Goal: Task Accomplishment & Management: Manage account settings

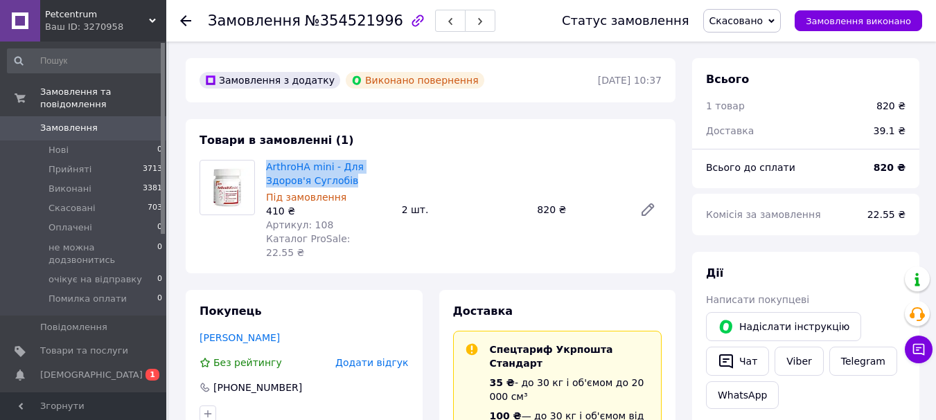
scroll to position [194, 0]
click at [181, 21] on use at bounding box center [185, 20] width 11 height 11
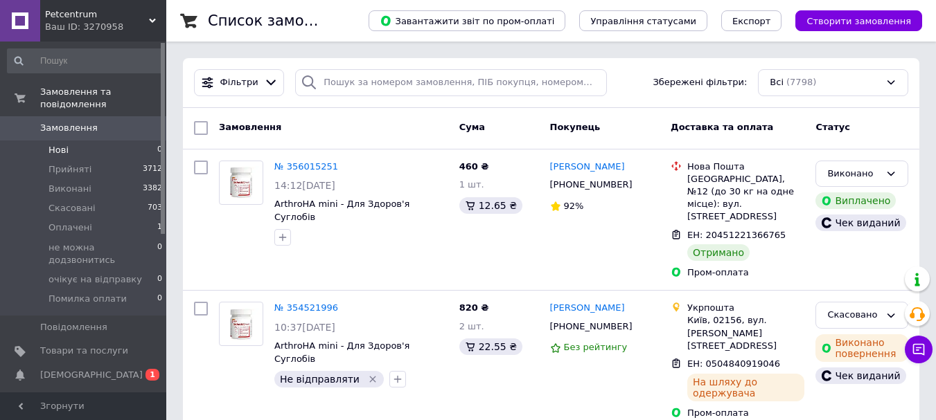
click at [102, 141] on li "Нові 0" at bounding box center [85, 150] width 170 height 19
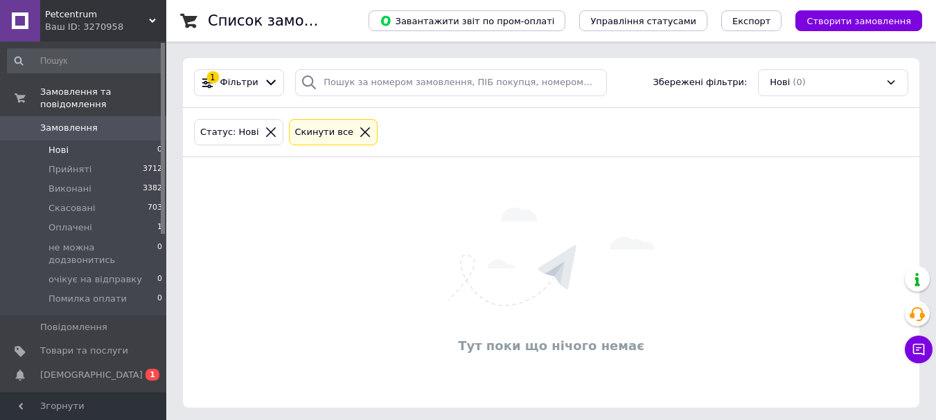
click at [265, 128] on icon at bounding box center [271, 132] width 12 height 12
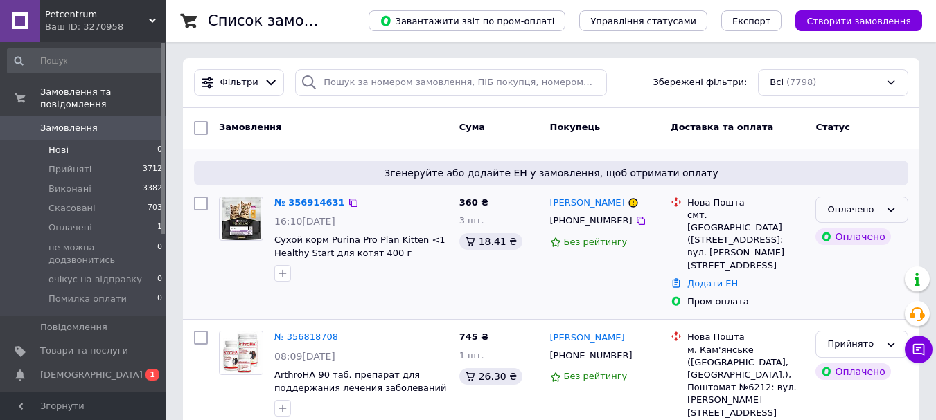
click at [891, 210] on icon at bounding box center [890, 209] width 11 height 11
click at [840, 238] on li "Прийнято" at bounding box center [861, 239] width 91 height 26
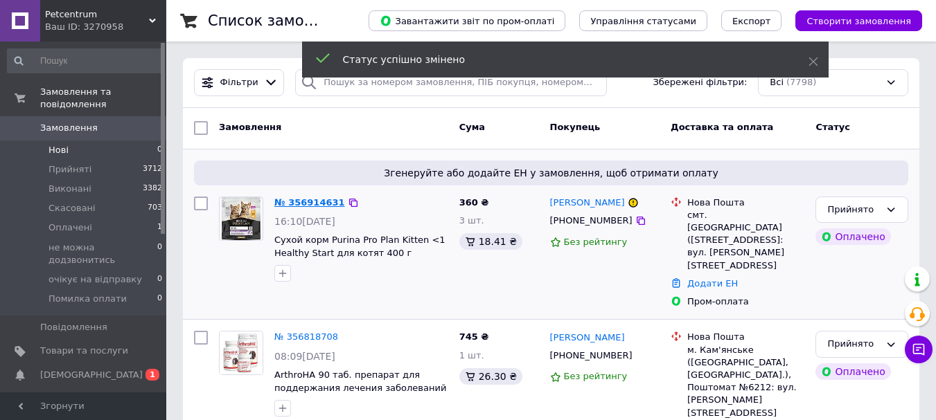
click at [305, 203] on link "№ 356914631" at bounding box center [309, 202] width 71 height 10
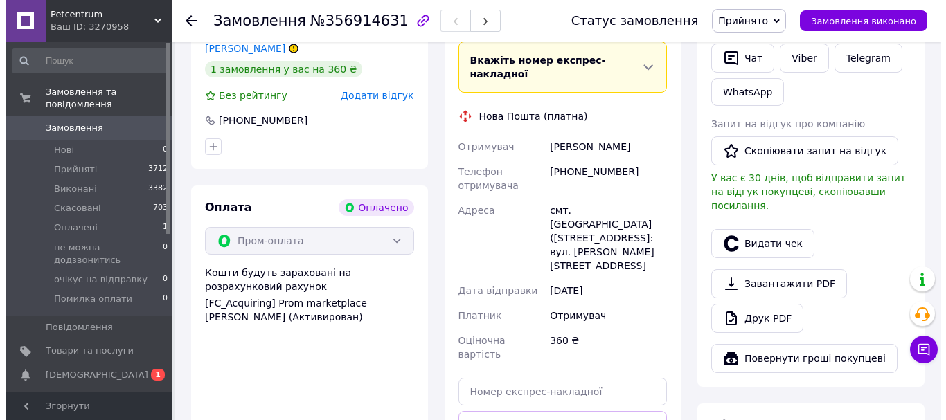
scroll to position [416, 0]
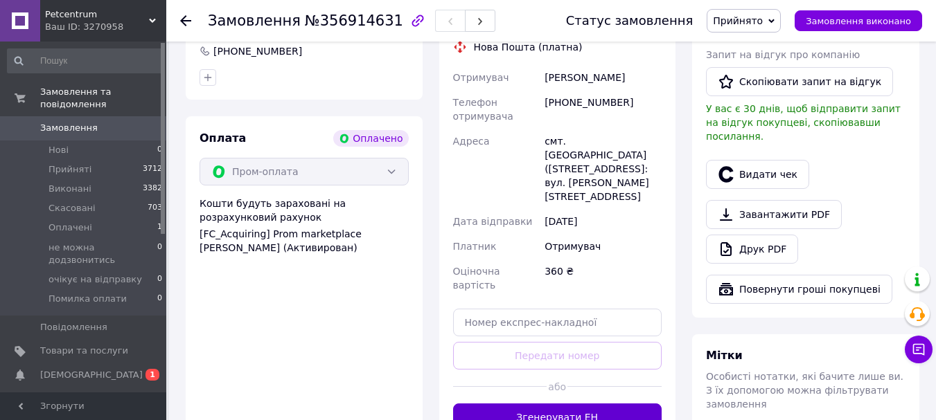
click at [549, 404] on button "Згенерувати ЕН" at bounding box center [557, 418] width 209 height 28
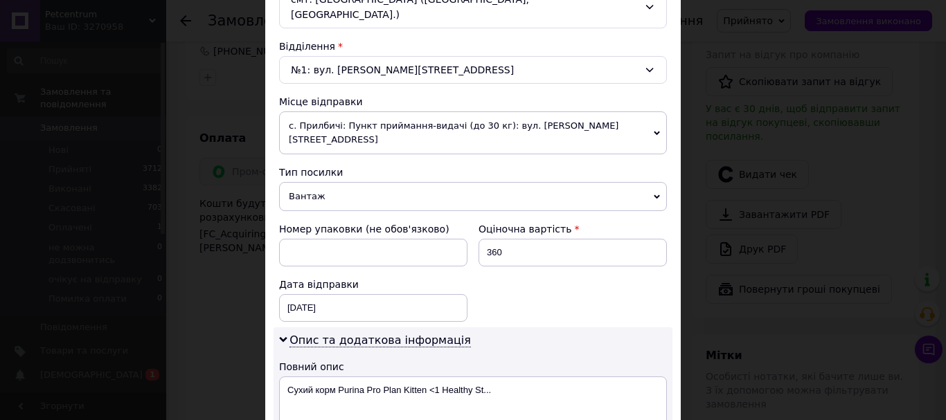
scroll to position [554, 0]
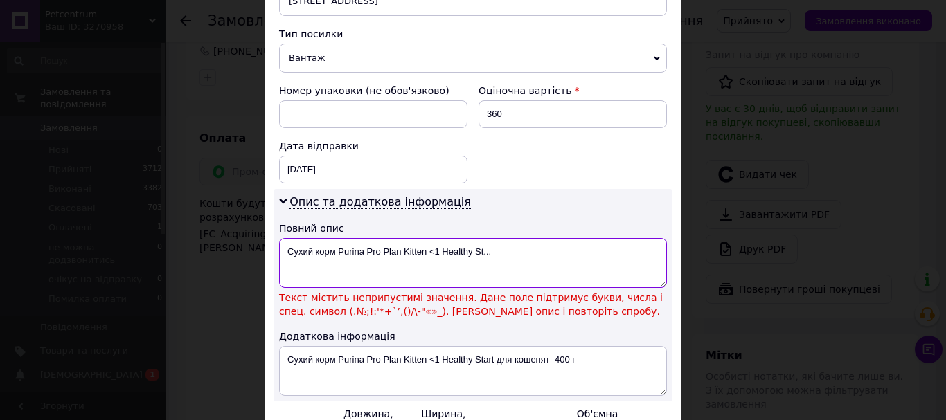
drag, startPoint x: 427, startPoint y: 222, endPoint x: 598, endPoint y: 229, distance: 171.2
click at [598, 238] on textarea "Сухий корм Purina Pro Plan Kitten <1 Healthy St..." at bounding box center [473, 263] width 388 height 50
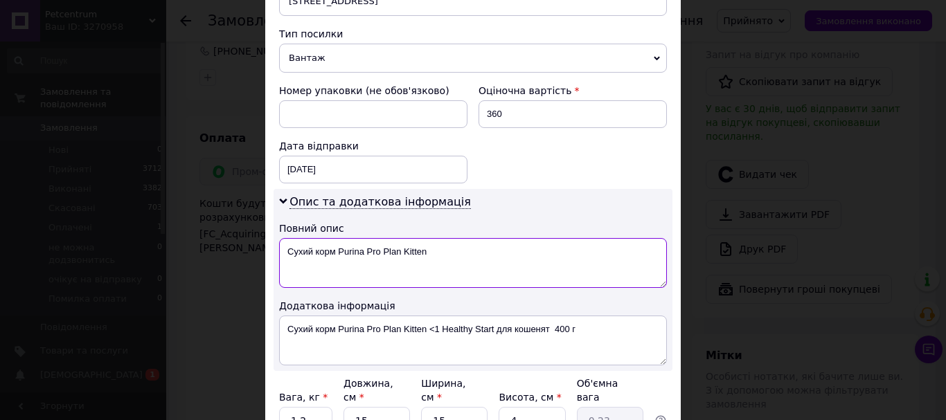
type textarea "Сухий корм Purina Pro Plan Kitten"
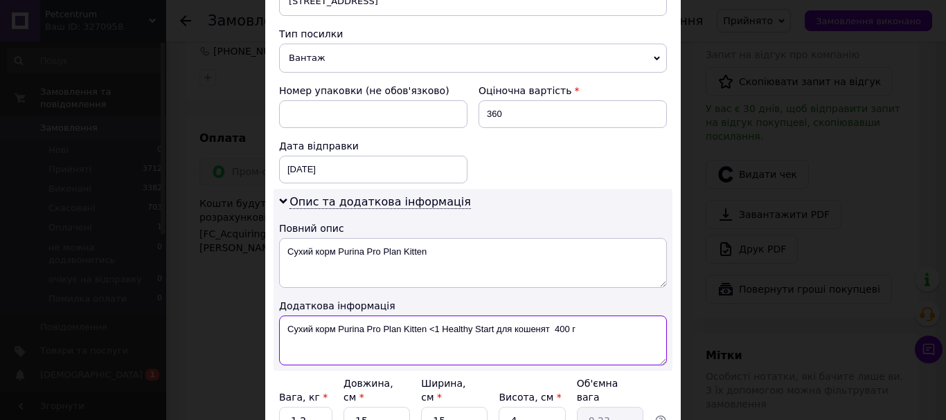
click at [471, 316] on textarea "Сухий корм Purina Pro Plan Kitten <1 Healthy Start для кошенят 400 г" at bounding box center [473, 341] width 388 height 50
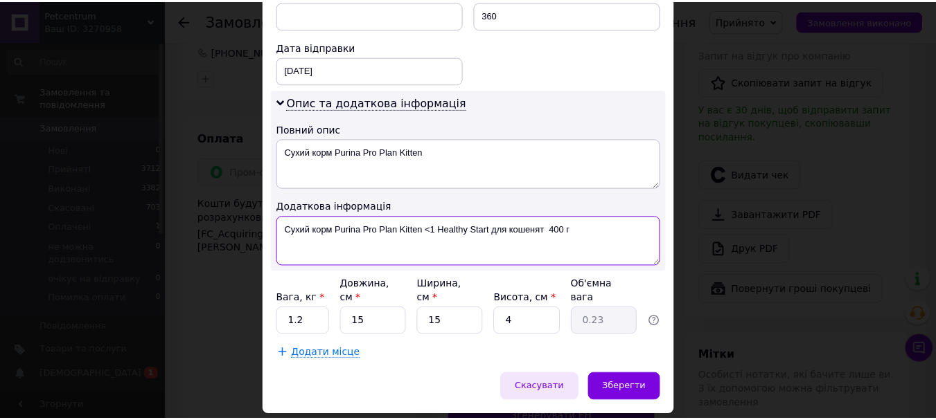
scroll to position [654, 0]
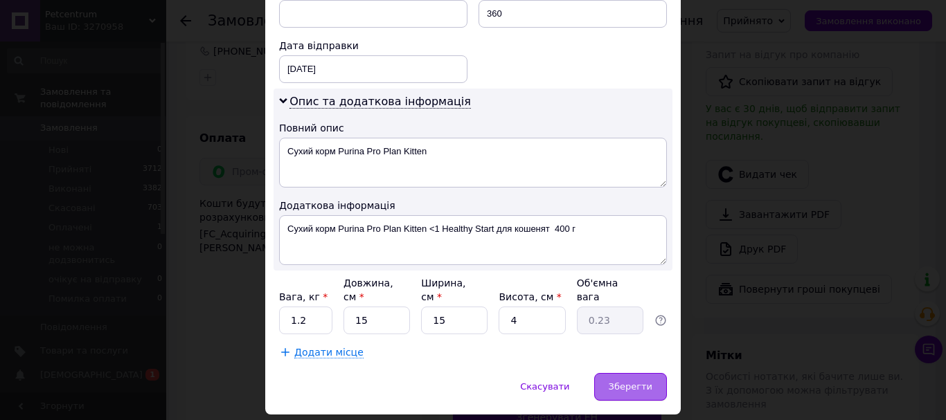
click at [629, 382] on span "Зберегти" at bounding box center [631, 387] width 44 height 10
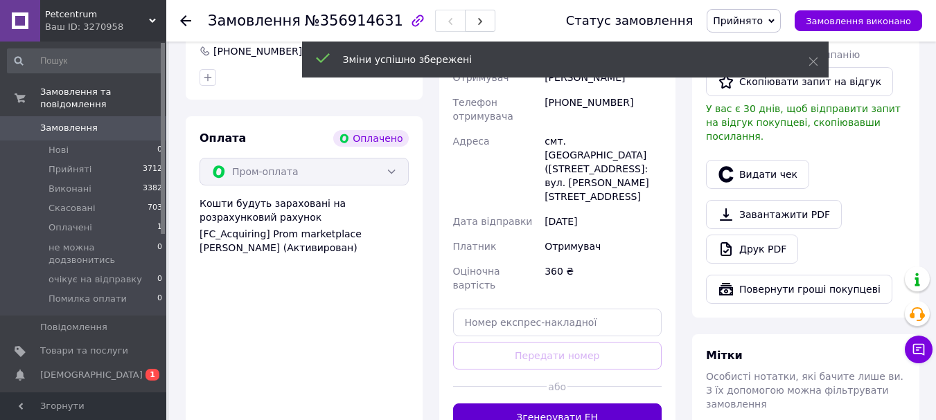
click at [585, 404] on button "Згенерувати ЕН" at bounding box center [557, 418] width 209 height 28
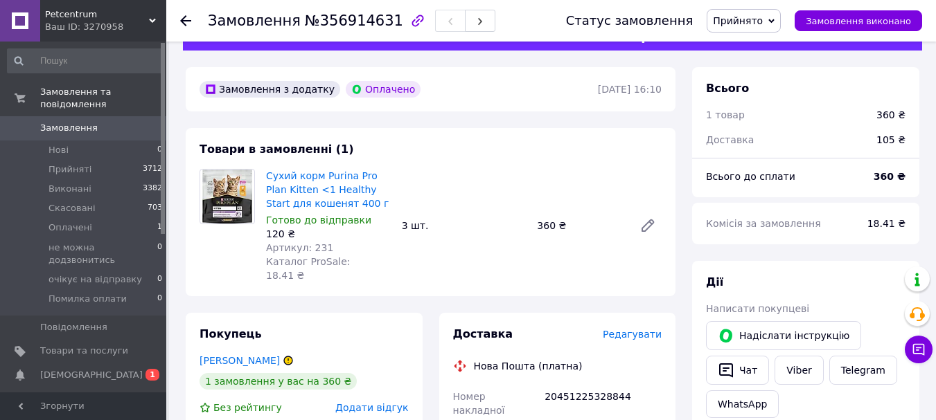
scroll to position [0, 0]
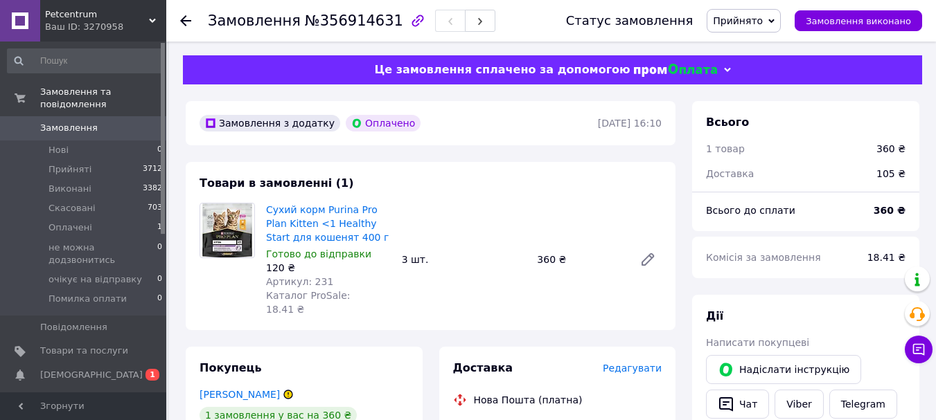
click at [187, 20] on use at bounding box center [185, 20] width 11 height 11
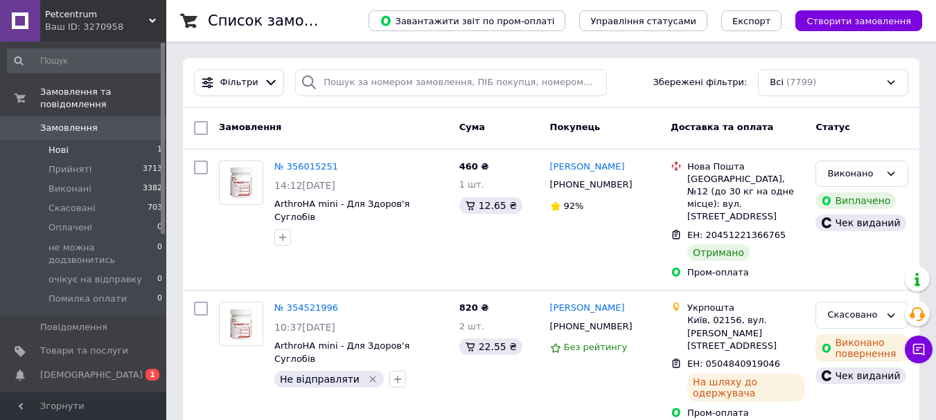
click at [80, 141] on li "Нові 1" at bounding box center [85, 150] width 170 height 19
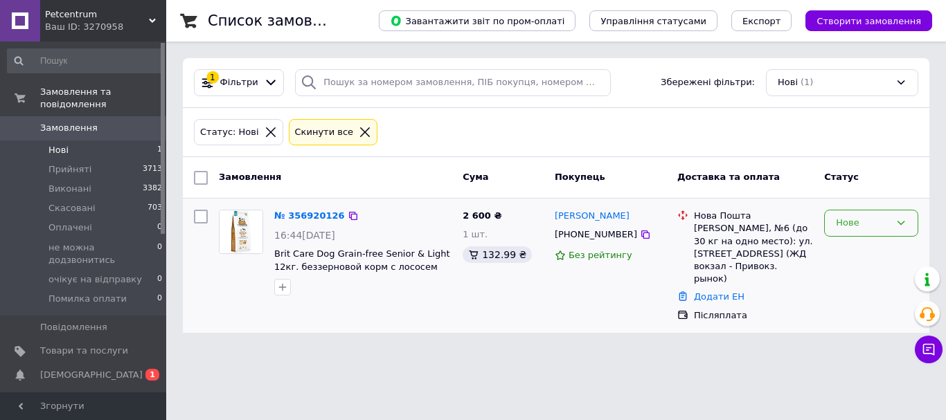
click at [902, 225] on icon at bounding box center [902, 224] width 8 height 4
click at [877, 248] on li "Прийнято" at bounding box center [871, 253] width 93 height 26
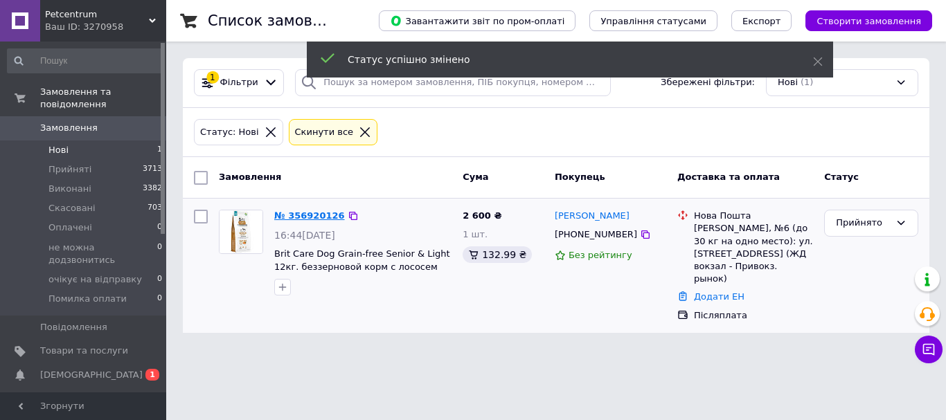
click at [303, 212] on link "№ 356920126" at bounding box center [309, 216] width 71 height 10
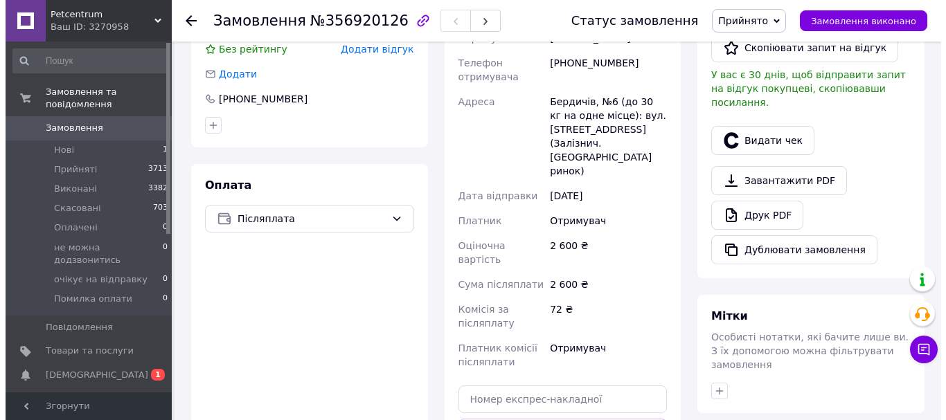
scroll to position [485, 0]
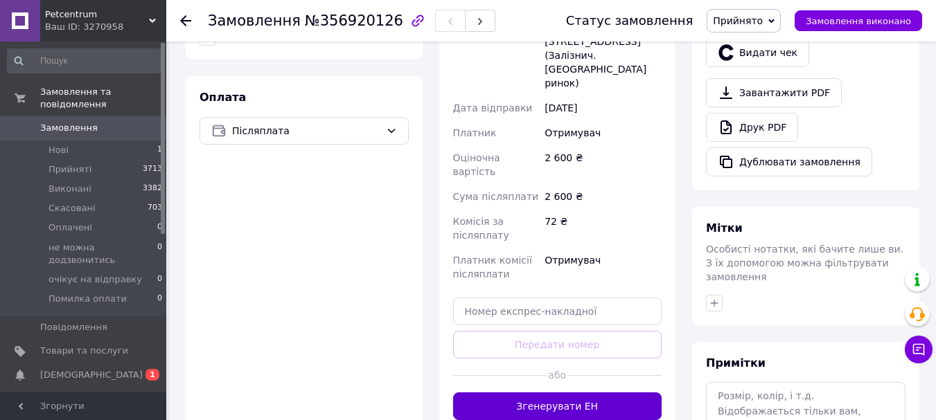
click at [568, 393] on button "Згенерувати ЕН" at bounding box center [557, 407] width 209 height 28
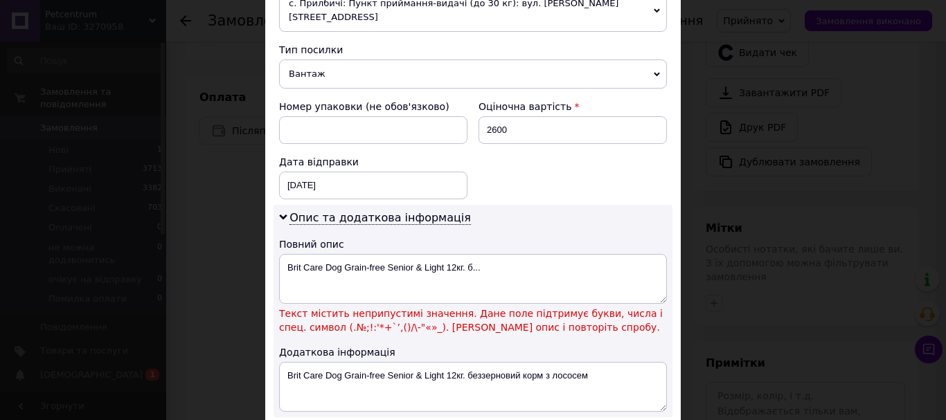
scroll to position [623, 0]
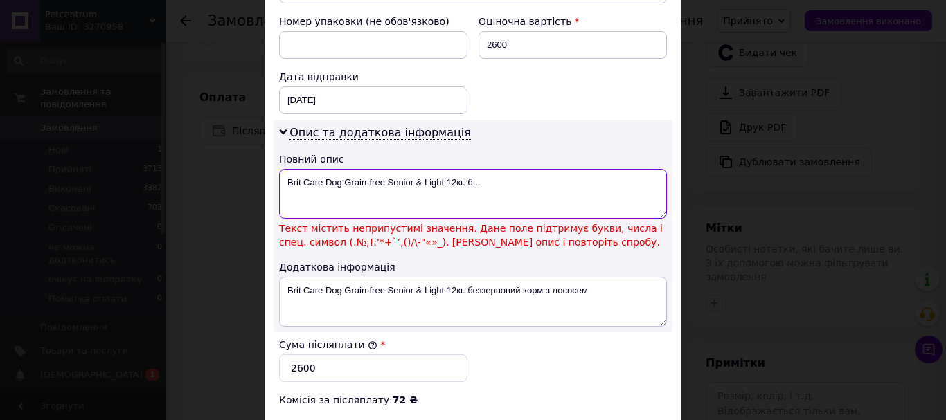
drag, startPoint x: 421, startPoint y: 167, endPoint x: 413, endPoint y: 167, distance: 8.3
click at [413, 169] on textarea "Brit Care Dog Grain-free Senior & Light 12кг. б..." at bounding box center [473, 194] width 388 height 50
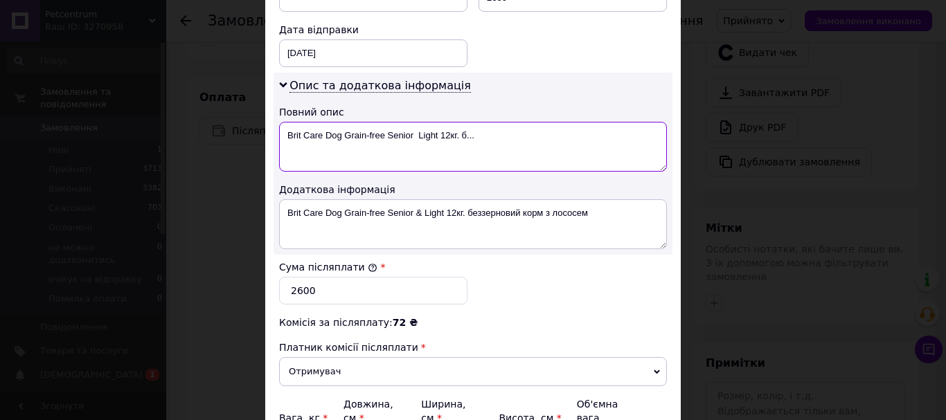
scroll to position [693, 0]
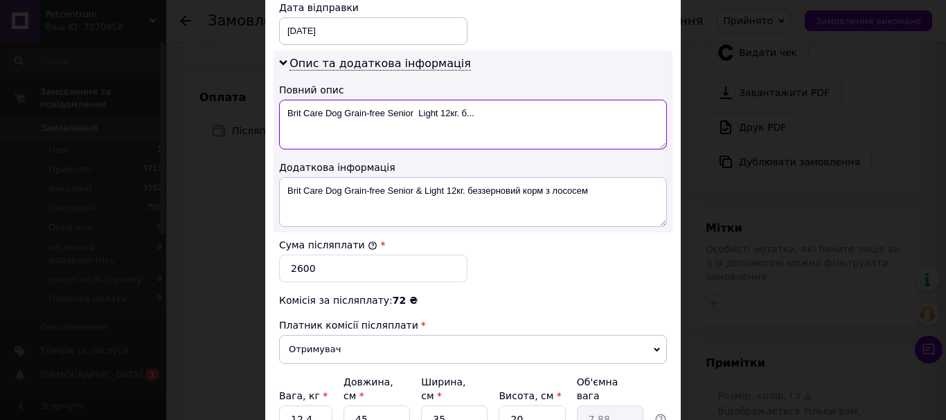
type textarea "Brit Care Dog Grain-free Senior Light 12кг. б..."
click at [414, 177] on textarea "Brit Care Dog Grain-free Senior & Light 12кг. беззерновий корм з лососем" at bounding box center [473, 202] width 388 height 50
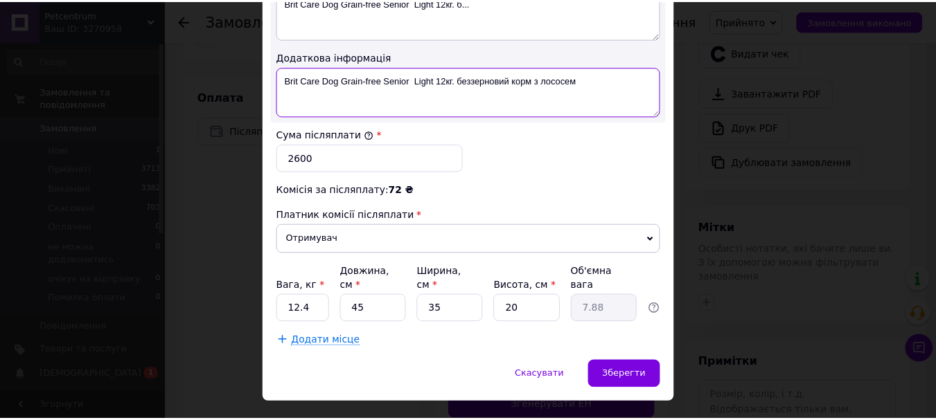
scroll to position [807, 0]
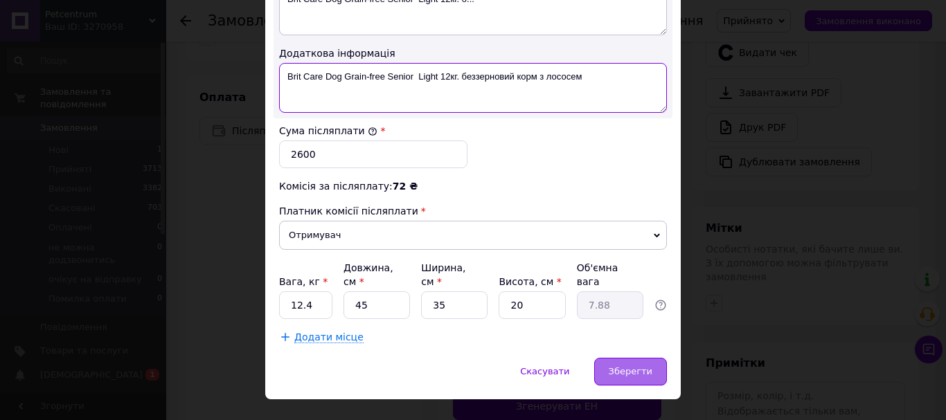
type textarea "Brit Care Dog Grain-free Senior Light 12кг. беззерновий корм з лососем"
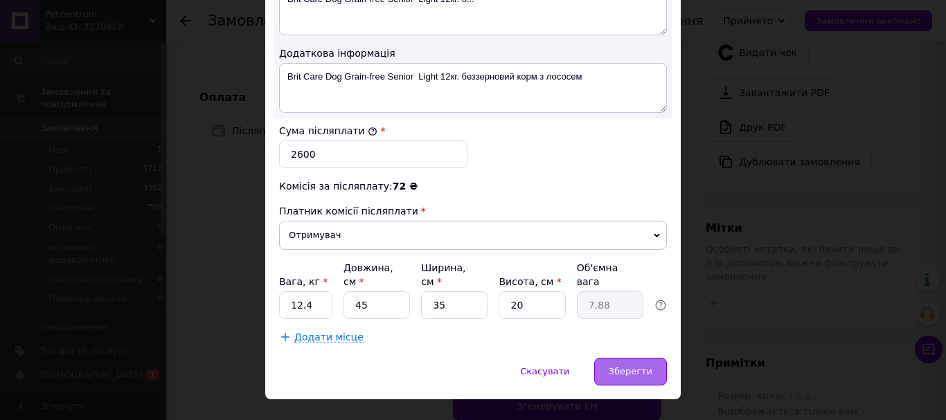
click at [627, 366] on span "Зберегти" at bounding box center [631, 371] width 44 height 10
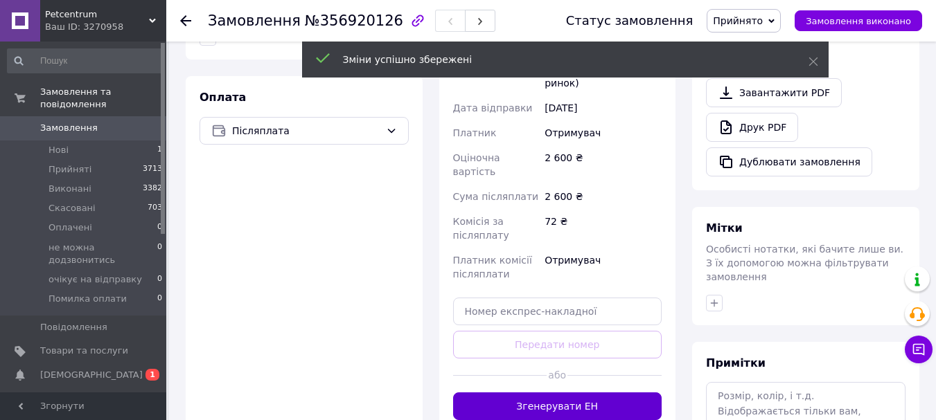
click at [558, 393] on button "Згенерувати ЕН" at bounding box center [557, 407] width 209 height 28
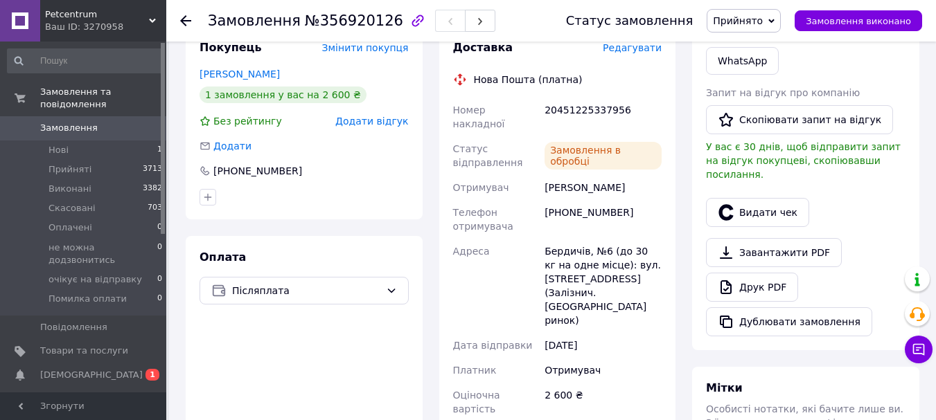
scroll to position [277, 0]
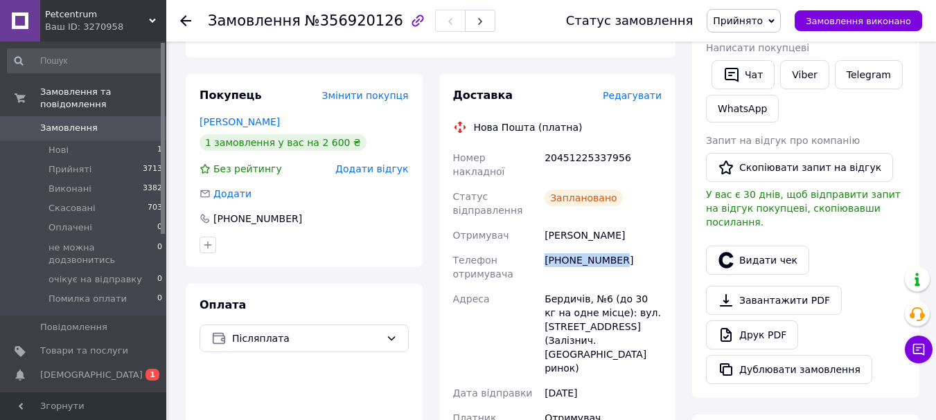
drag, startPoint x: 624, startPoint y: 233, endPoint x: 542, endPoint y: 245, distance: 82.6
click at [542, 248] on div "[PHONE_NUMBER]" at bounding box center [603, 267] width 123 height 39
copy div "[PHONE_NUMBER]"
click at [187, 19] on icon at bounding box center [185, 20] width 11 height 11
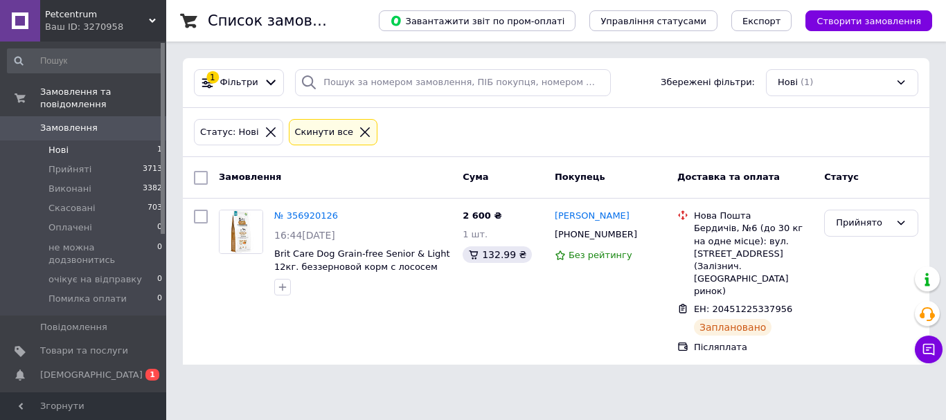
drag, startPoint x: 117, startPoint y: 120, endPoint x: 126, endPoint y: 123, distance: 9.4
click at [117, 122] on span "Замовлення" at bounding box center [84, 128] width 88 height 12
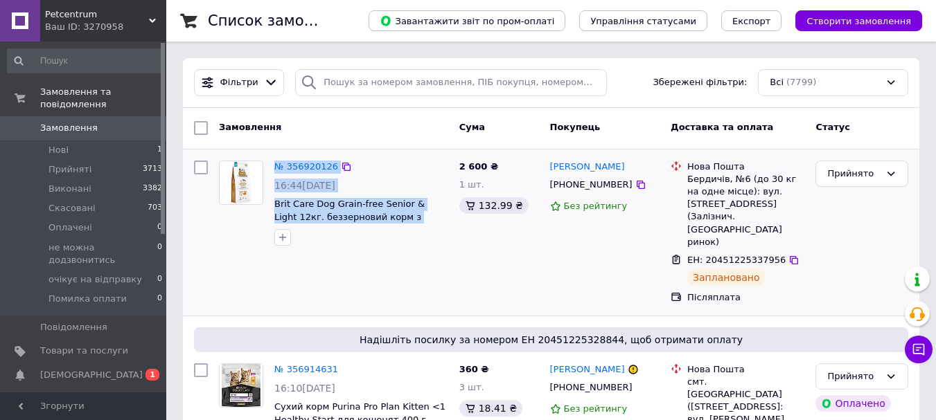
drag, startPoint x: 424, startPoint y: 214, endPoint x: 266, endPoint y: 152, distance: 169.5
click at [266, 152] on div "№ 356920126 16:44[DATE] Brit Care Dog Grain-free Senior & Light 12кг. беззернов…" at bounding box center [551, 233] width 736 height 166
copy div "№ 356920126 16:44[DATE] Brit Care Dog Grain-free Senior & Light 12кг. беззернов…"
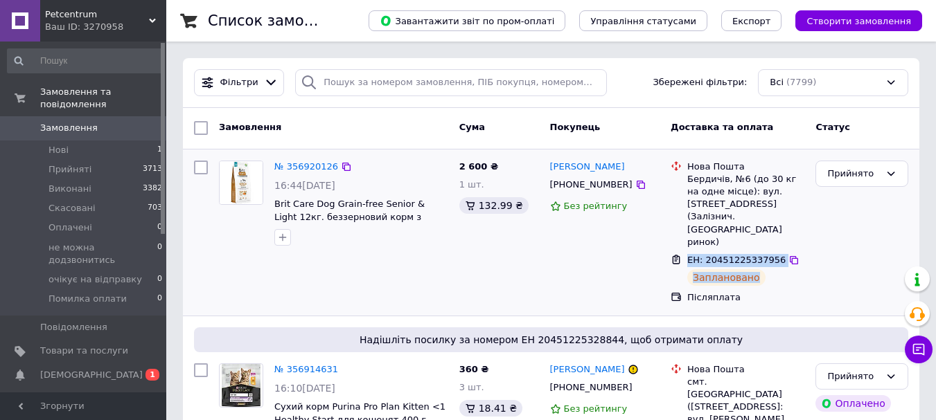
drag, startPoint x: 754, startPoint y: 249, endPoint x: 686, endPoint y: 234, distance: 68.7
click at [686, 251] on div "ЕН: 20451225337956 Заплановано" at bounding box center [745, 270] width 123 height 38
copy div "ЕН: 20451225337956 Заплановано"
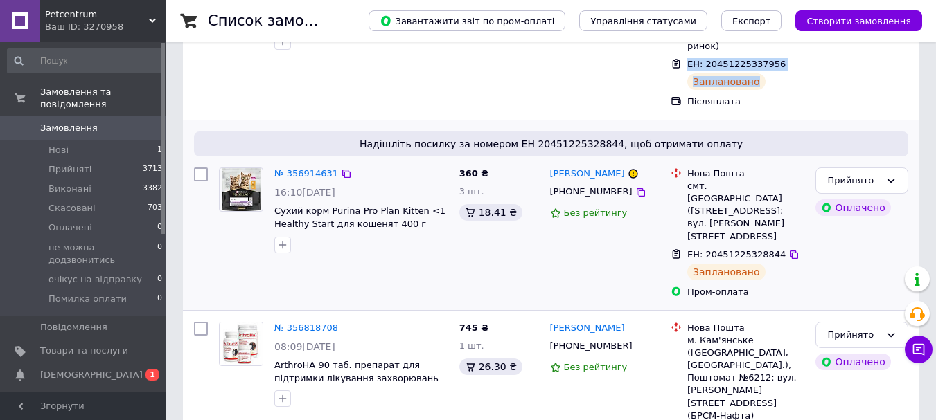
scroll to position [208, 0]
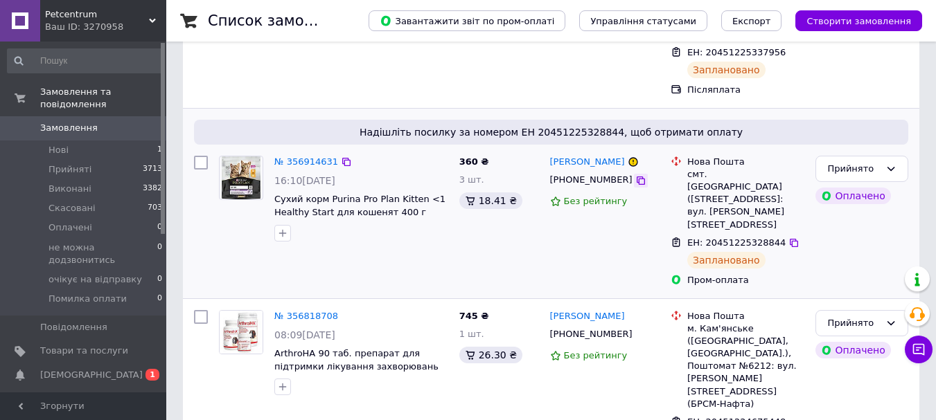
click at [635, 175] on icon at bounding box center [640, 180] width 11 height 11
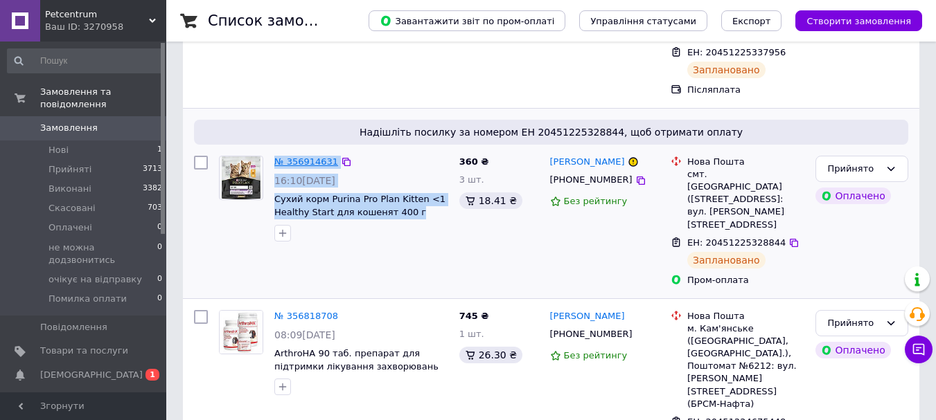
drag, startPoint x: 407, startPoint y: 190, endPoint x: 274, endPoint y: 135, distance: 143.4
click at [274, 150] on div "№ 356914631 16:10[DATE] Сухий корм Purina Pro Plan Kitten <1 Healthy Start для …" at bounding box center [361, 198] width 185 height 97
copy div "№ 356914631 16:10[DATE] Сухий корм Purina Pro Plan Kitten <1 Healthy Start для …"
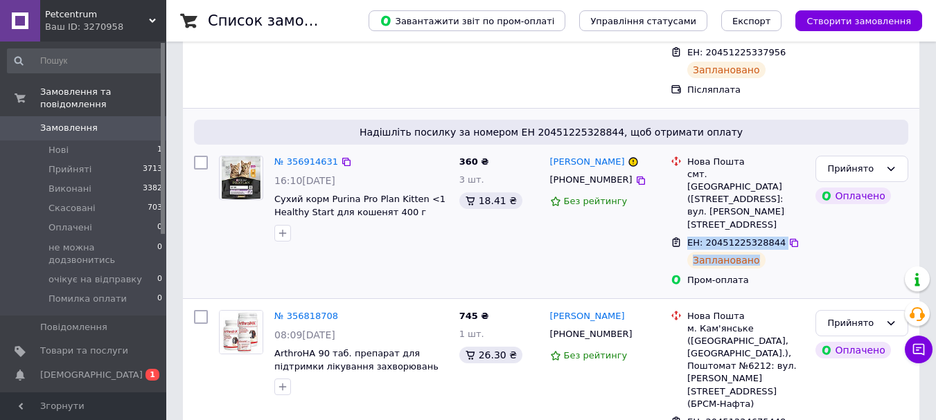
drag, startPoint x: 753, startPoint y: 221, endPoint x: 677, endPoint y: 208, distance: 77.3
click at [677, 234] on div "ЕН: 20451225328844 Заплановано" at bounding box center [737, 253] width 139 height 38
copy div "ЕН: 20451225328844 Заплановано"
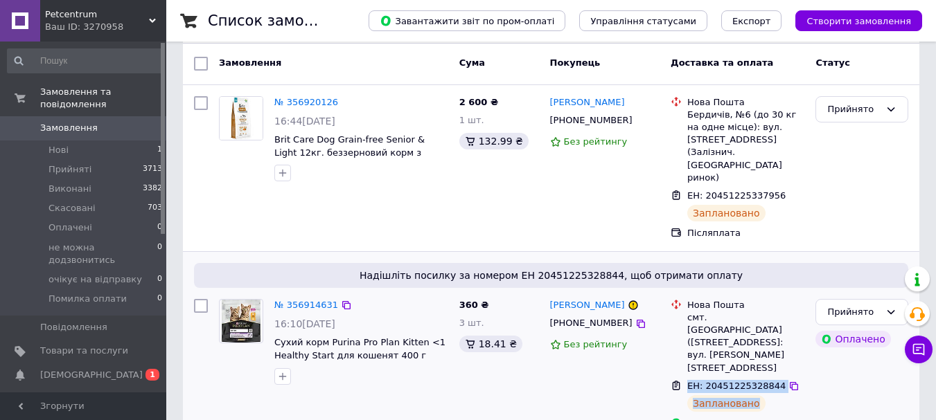
scroll to position [0, 0]
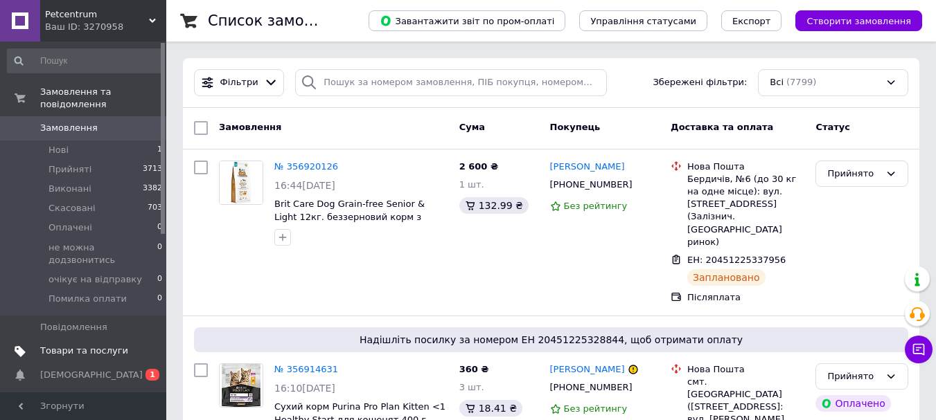
click at [61, 345] on span "Товари та послуги" at bounding box center [84, 351] width 88 height 12
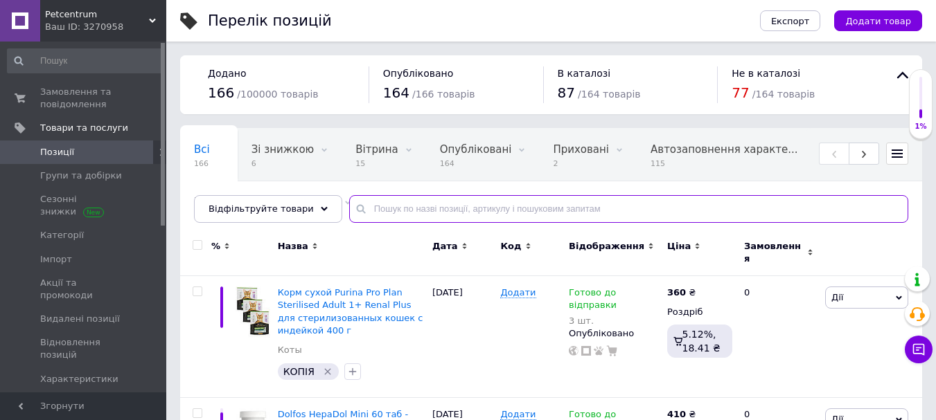
click at [445, 213] on input "text" at bounding box center [628, 209] width 559 height 28
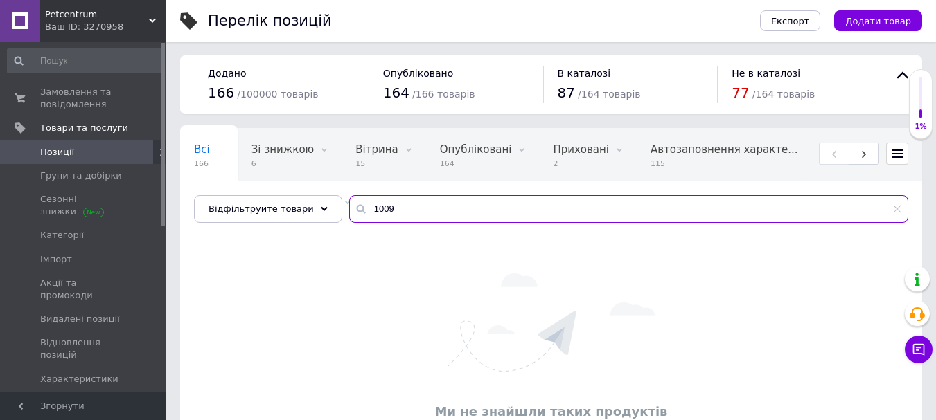
click at [370, 206] on input "1009" at bounding box center [628, 209] width 559 height 28
type input "109"
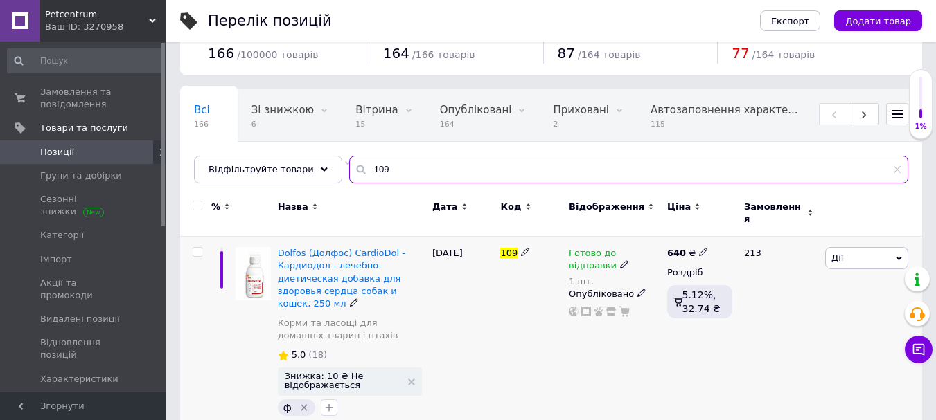
scroll to position [46, 0]
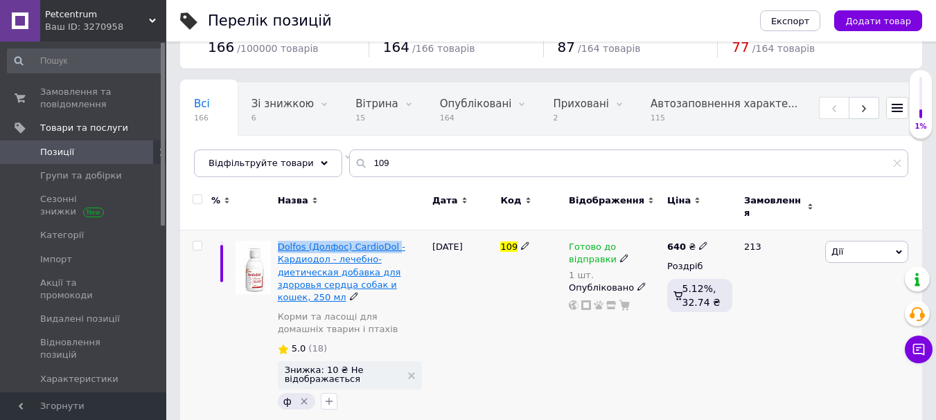
drag, startPoint x: 280, startPoint y: 229, endPoint x: 389, endPoint y: 239, distance: 109.9
click at [389, 239] on div "Dolfos (Долфос) CardioDol - Кардиодол - лечебно-диетическая добавка для здоровь…" at bounding box center [351, 329] width 154 height 197
copy span "Dolfos (Долфос) CardioDol"
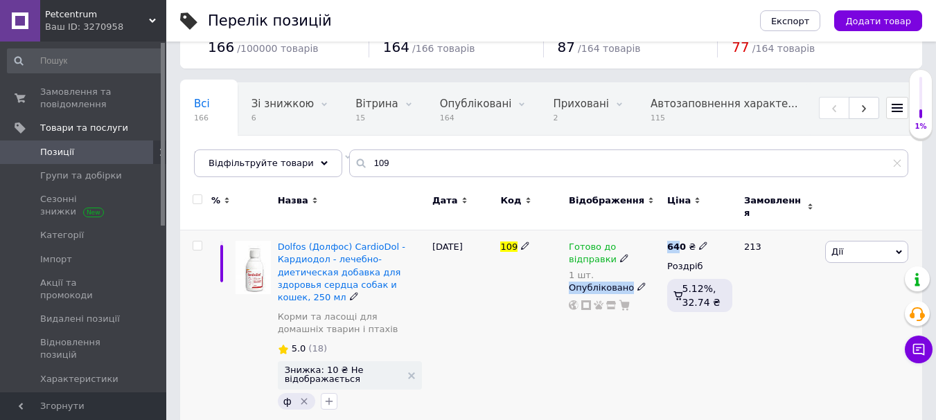
drag, startPoint x: 677, startPoint y: 240, endPoint x: 662, endPoint y: 238, distance: 14.7
click at [662, 238] on div "Dolfos (Долфос) CardioDol - Кардиодол - лечебно-диетическая добавка для здоровь…" at bounding box center [551, 329] width 742 height 197
click at [334, 258] on span "Dolfos (Долфос) CardioDol - Кардиодол - лечебно-диетическая добавка для здоровь…" at bounding box center [341, 272] width 127 height 61
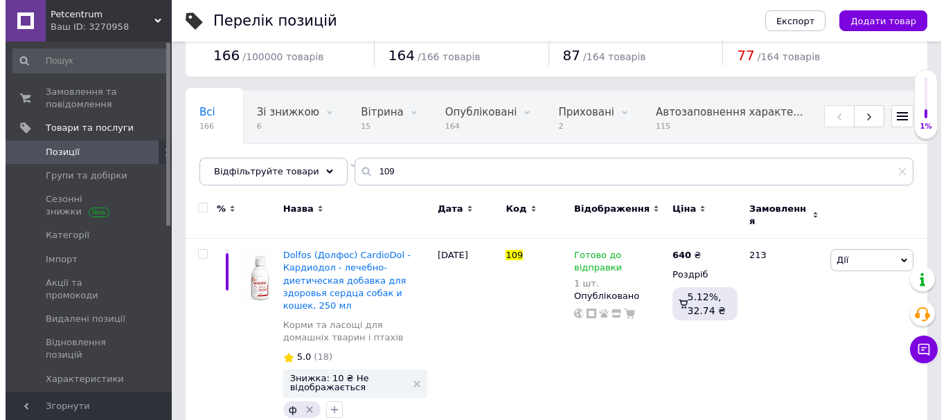
scroll to position [46, 0]
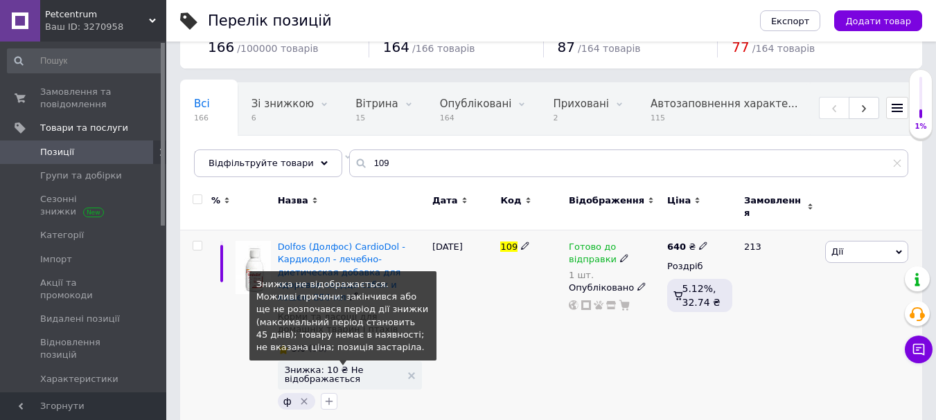
click at [335, 366] on span "Знижка: 10 ₴ Не відображається" at bounding box center [343, 375] width 116 height 18
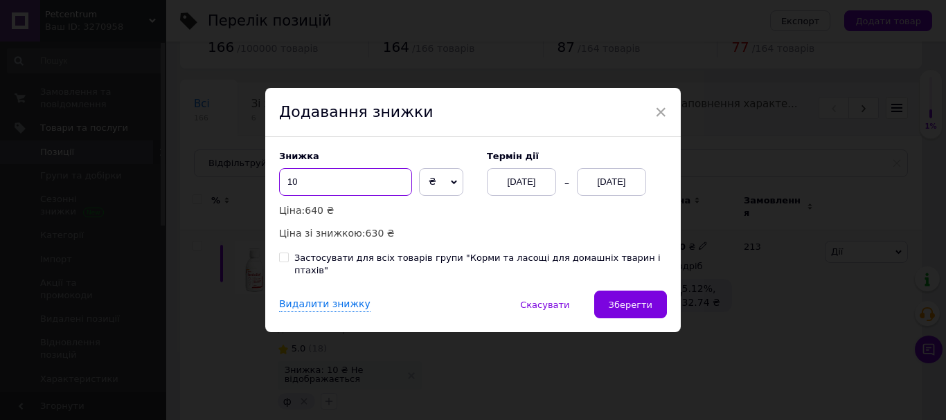
drag, startPoint x: 289, startPoint y: 189, endPoint x: 282, endPoint y: 185, distance: 8.1
click at [282, 185] on input "10" at bounding box center [345, 182] width 133 height 28
type input "50"
click at [621, 188] on div "[DATE]" at bounding box center [611, 182] width 69 height 28
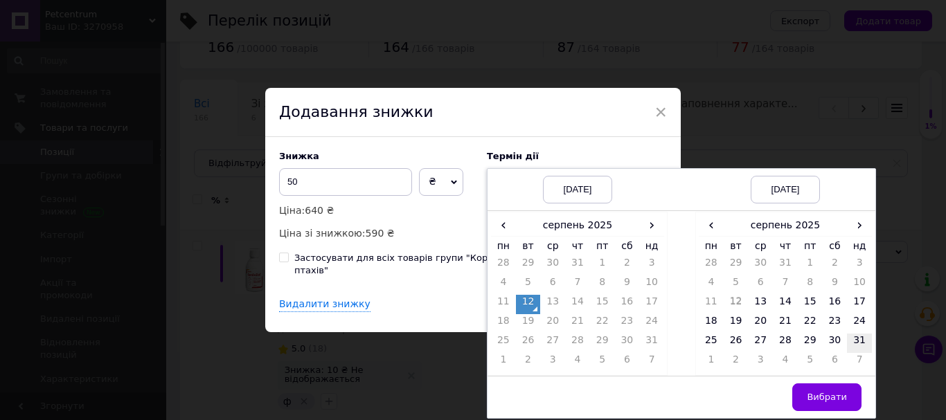
click at [858, 346] on td "31" at bounding box center [859, 343] width 25 height 19
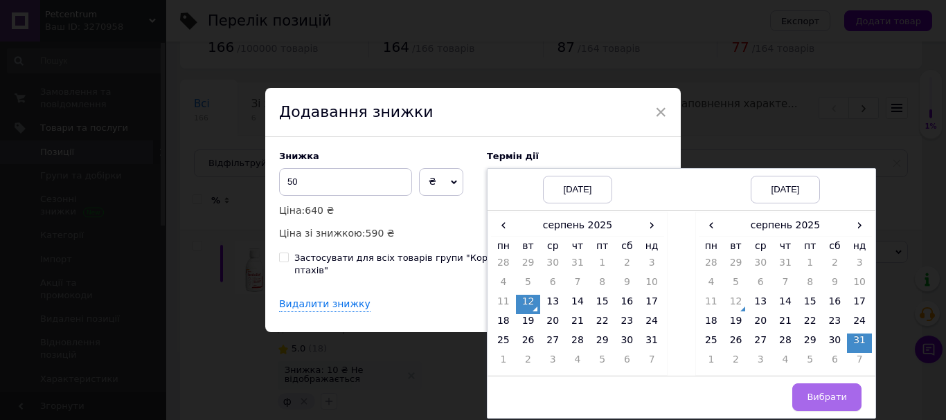
click at [839, 399] on span "Вибрати" at bounding box center [827, 397] width 40 height 10
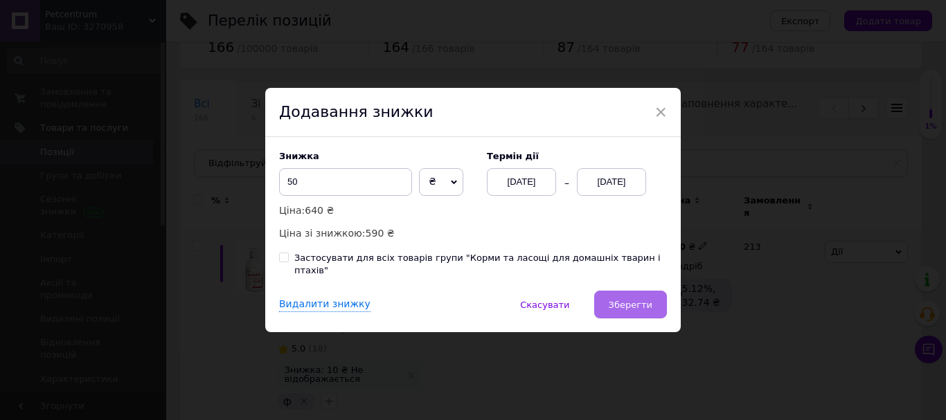
click at [612, 298] on button "Зберегти" at bounding box center [630, 305] width 73 height 28
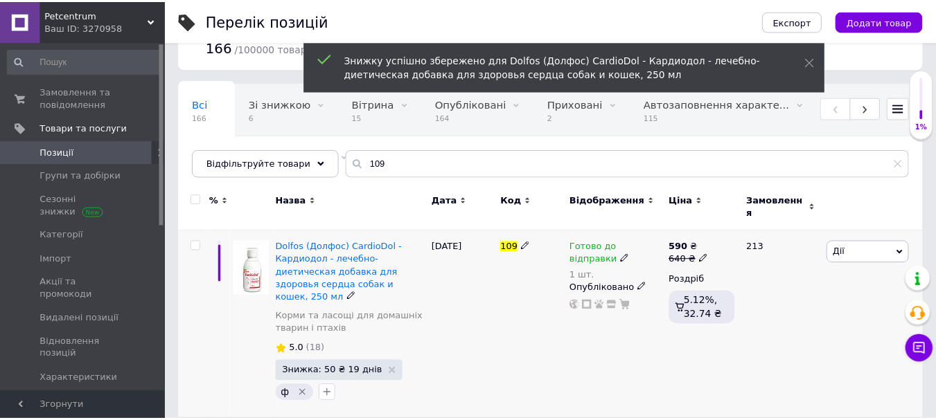
scroll to position [38, 0]
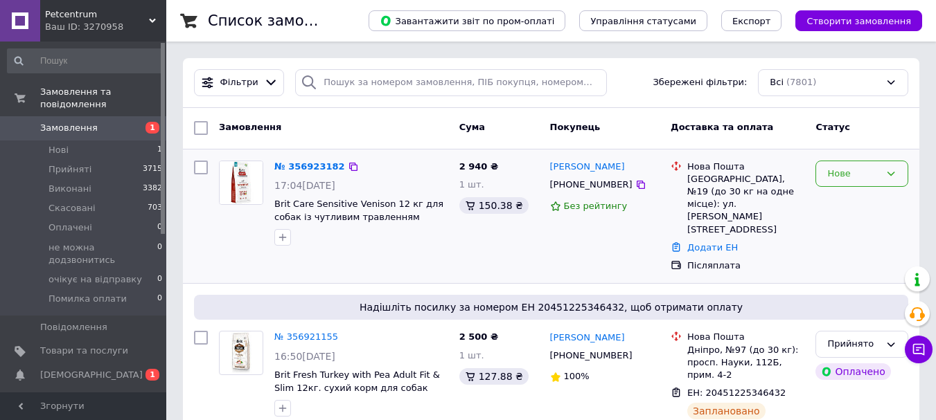
click at [893, 175] on icon at bounding box center [890, 173] width 11 height 11
click at [872, 199] on li "Прийнято" at bounding box center [861, 203] width 91 height 26
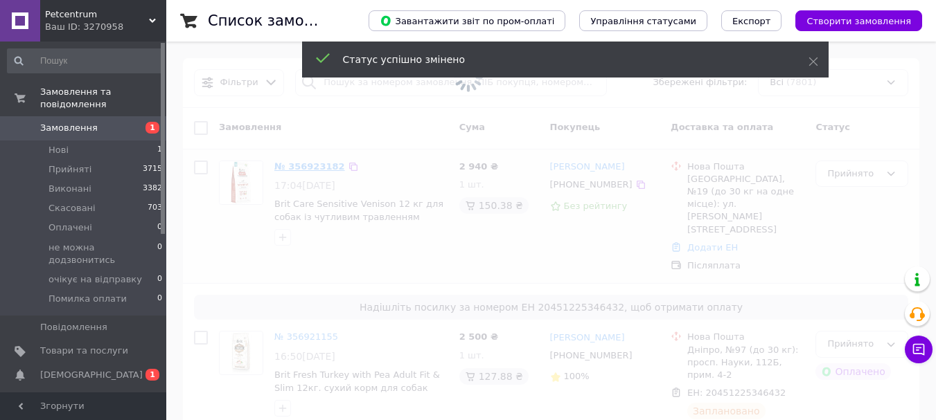
click at [298, 166] on span at bounding box center [468, 210] width 936 height 420
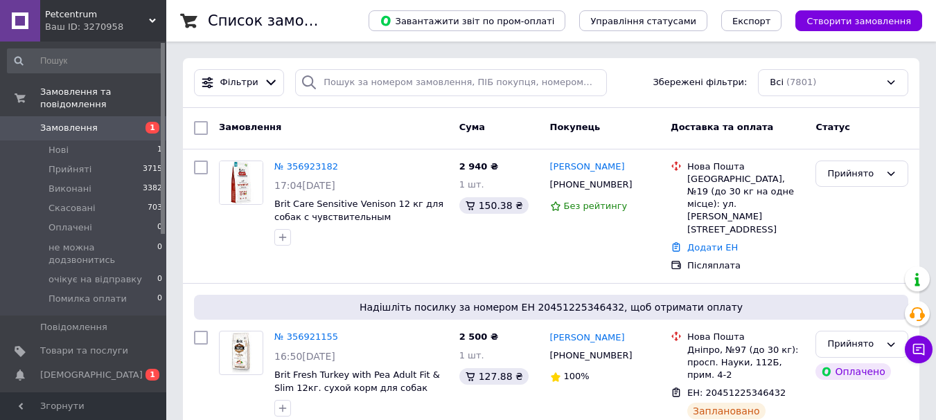
click at [297, 166] on link "№ 356923182" at bounding box center [306, 166] width 64 height 10
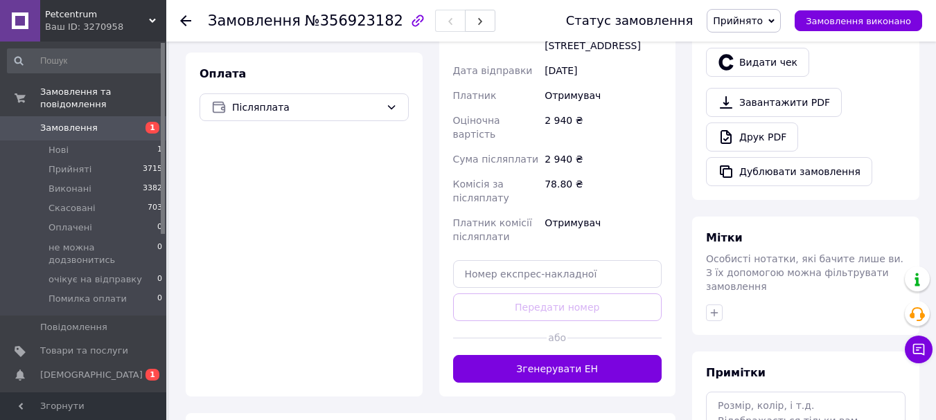
scroll to position [554, 0]
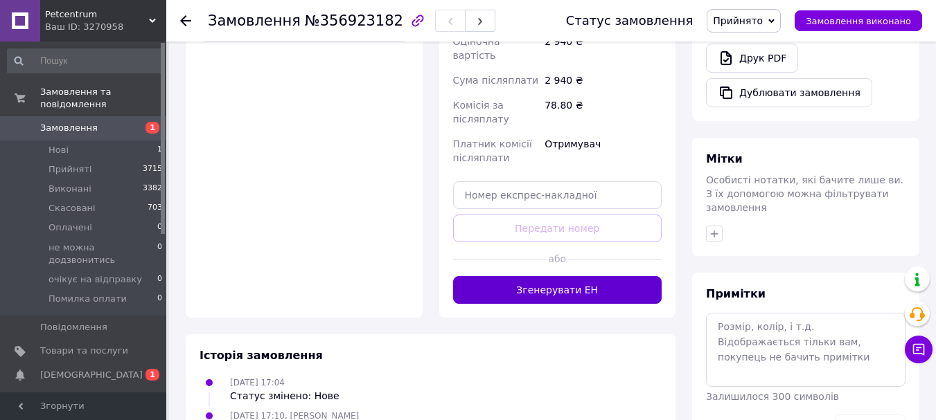
click at [607, 276] on button "Згенерувати ЕН" at bounding box center [557, 290] width 209 height 28
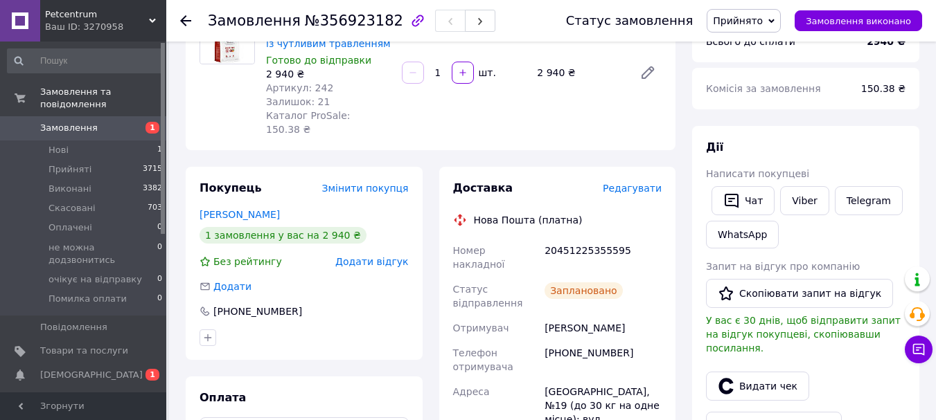
scroll to position [139, 0]
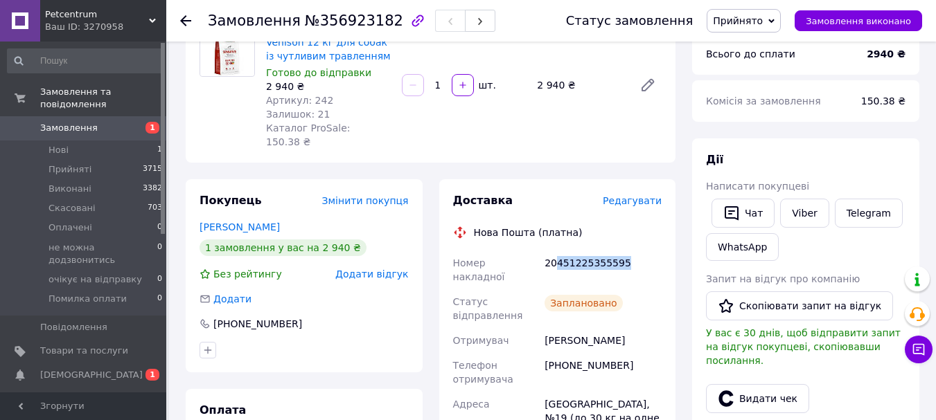
drag, startPoint x: 623, startPoint y: 247, endPoint x: 553, endPoint y: 249, distance: 70.0
click at [553, 251] on div "20451225355595" at bounding box center [603, 270] width 123 height 39
drag, startPoint x: 618, startPoint y: 340, endPoint x: 546, endPoint y: 348, distance: 73.1
click at [546, 353] on div "+380684385725" at bounding box center [603, 372] width 123 height 39
copy div "+380684385725"
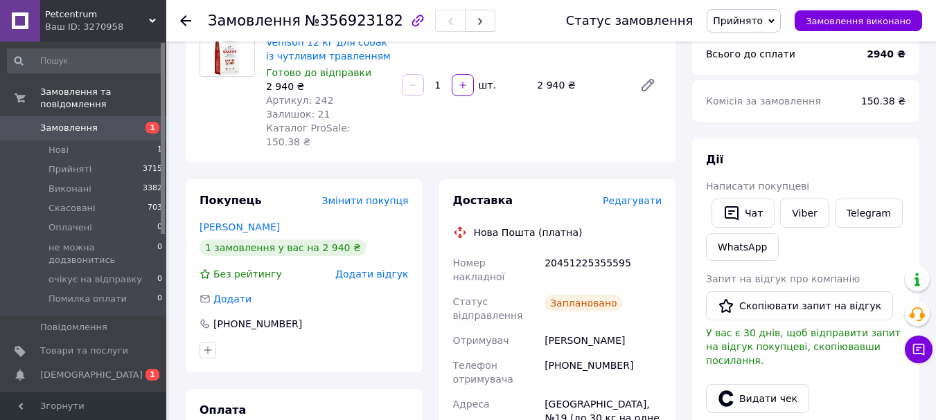
click at [189, 17] on icon at bounding box center [185, 20] width 11 height 11
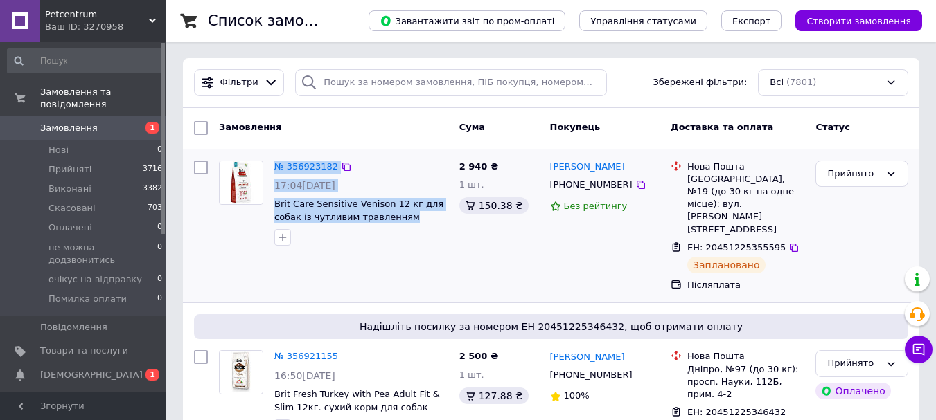
drag, startPoint x: 382, startPoint y: 216, endPoint x: 269, endPoint y: 159, distance: 125.7
click at [269, 159] on div "№ 356923182 17:04, 12.08.2025 Brit Care Sensitive Venison 12 кг для собак із чу…" at bounding box center [361, 203] width 185 height 97
copy div "№ 356923182 17:04, 12.08.2025 Brit Care Sensitive Venison 12 кг для собак із чу…"
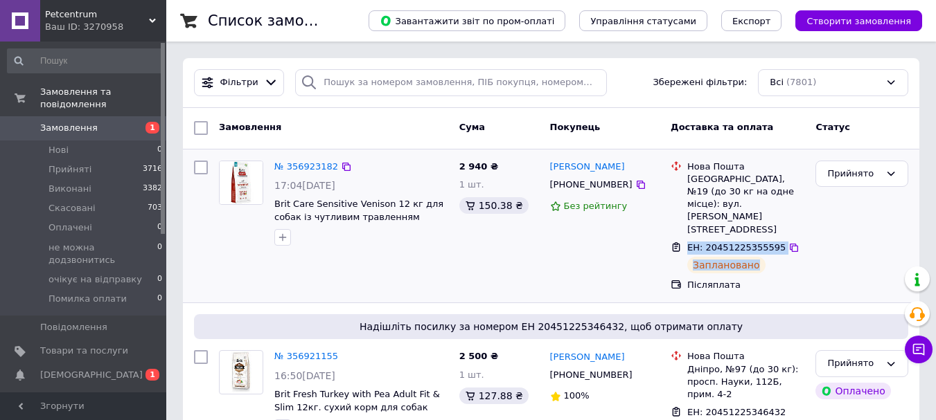
drag, startPoint x: 763, startPoint y: 238, endPoint x: 677, endPoint y: 226, distance: 86.7
click at [677, 239] on div "ЕН: 20451225355595 Заплановано" at bounding box center [737, 258] width 139 height 38
copy div "ЕН: 20451225355595 Заплановано"
click at [812, 231] on div "Прийнято" at bounding box center [862, 226] width 104 height 143
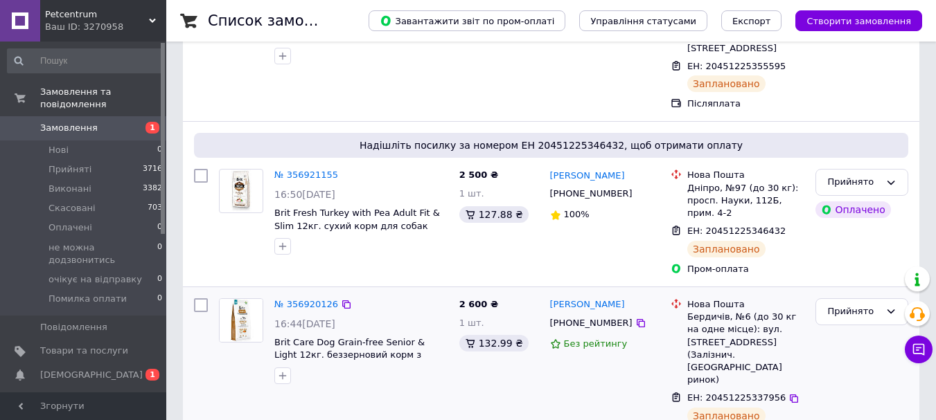
scroll to position [208, 0]
